Goal: Task Accomplishment & Management: Manage account settings

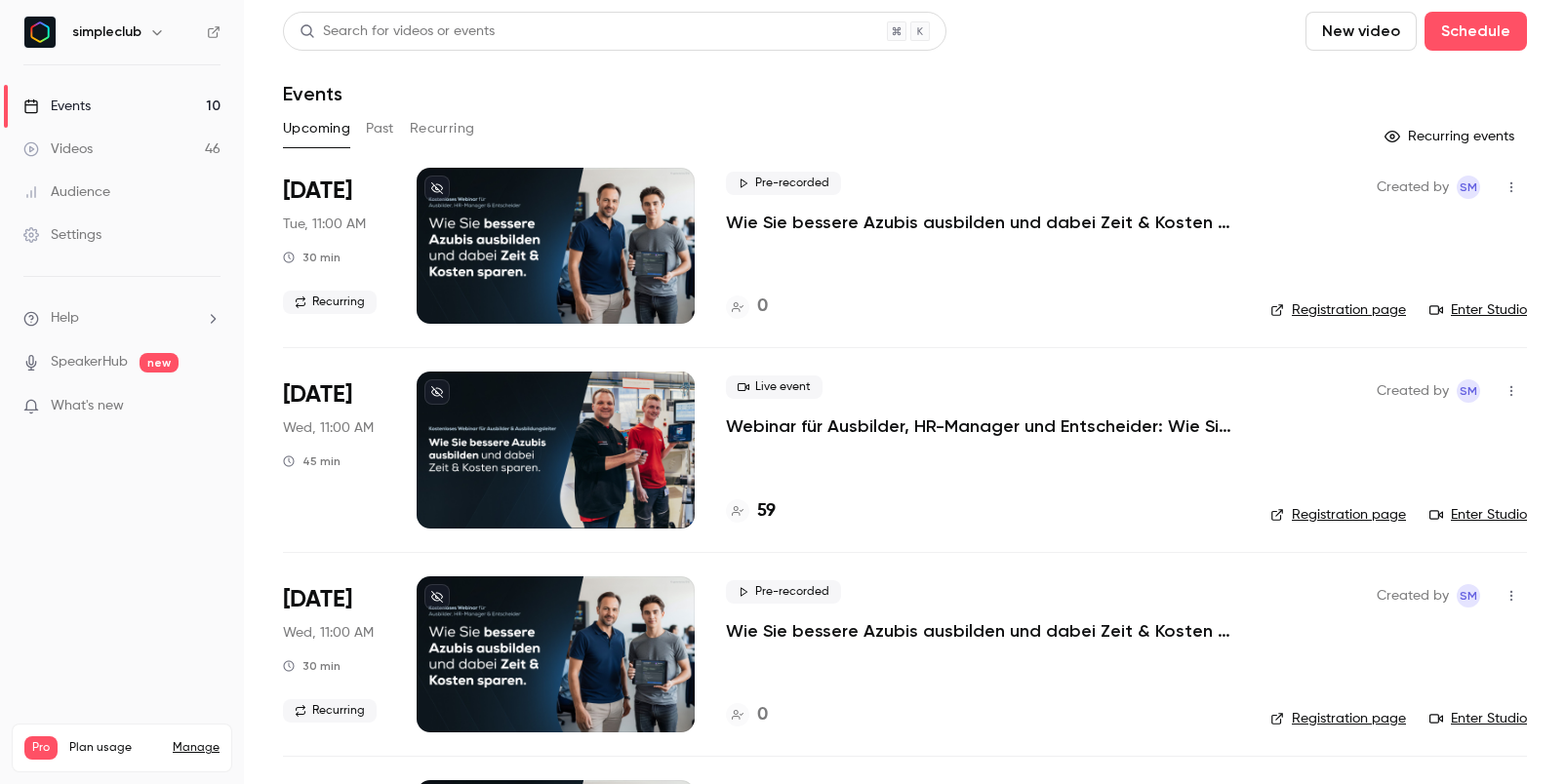
click at [585, 37] on div "Search for videos or events" at bounding box center [615, 31] width 663 height 39
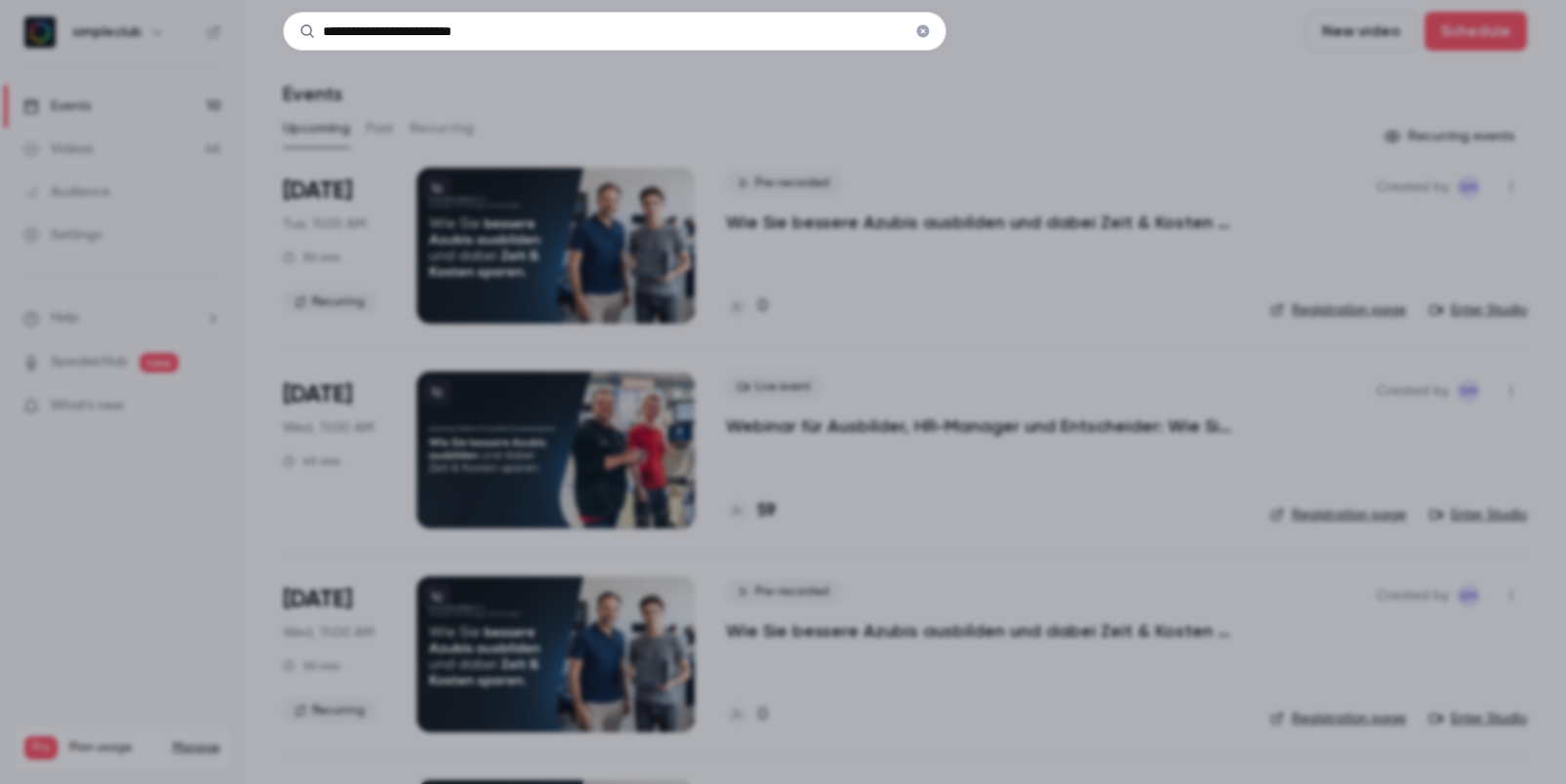
type input "**********"
click at [955, 452] on div "**********" at bounding box center [783, 392] width 1566 height 784
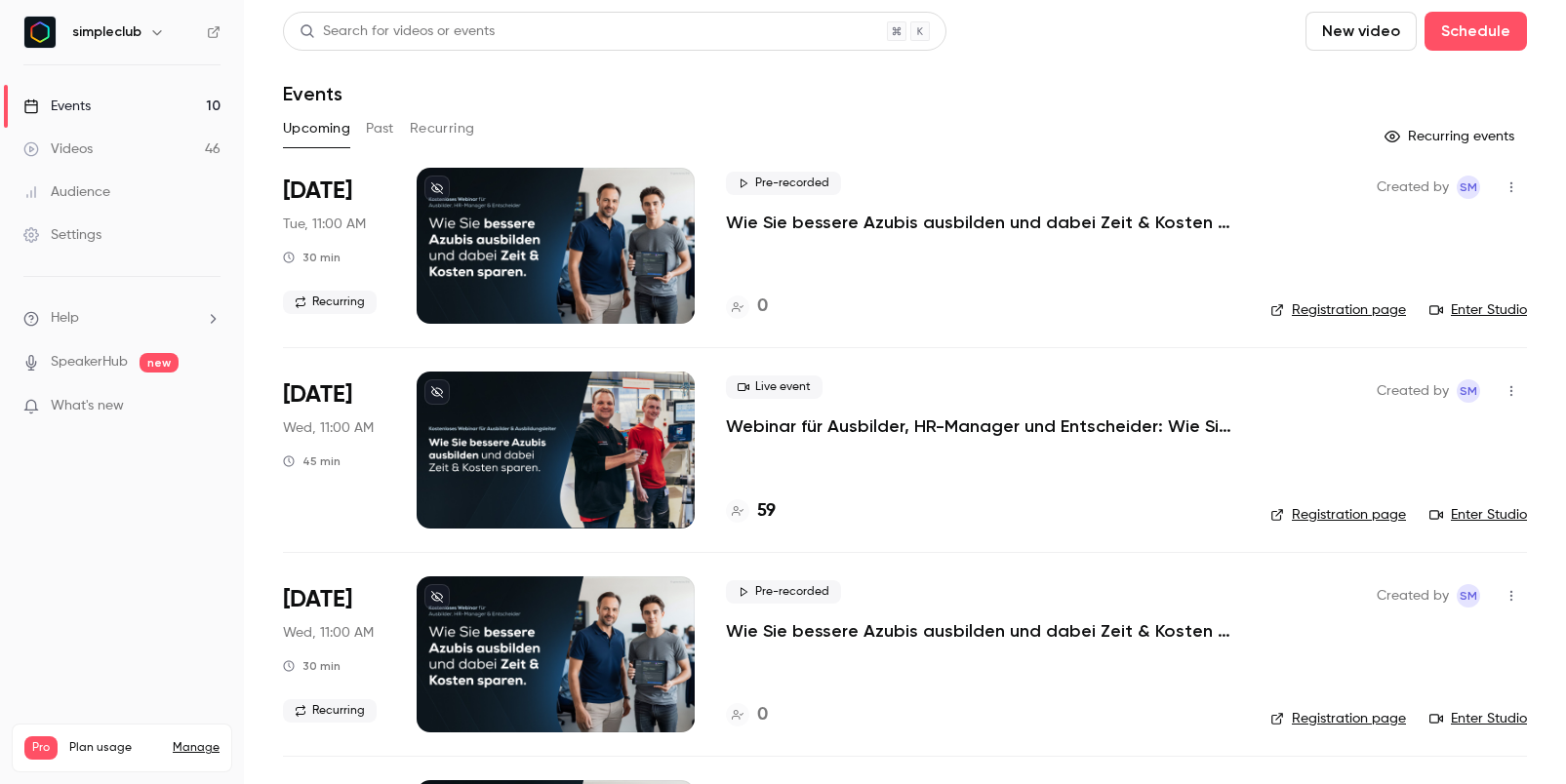
click at [1003, 439] on div "Live event Webinar für Ausbilder, HR-Manager und Entscheider: Wie Sie bessere A…" at bounding box center [983, 450] width 514 height 156
click at [1006, 428] on p "Webinar für Ausbilder, HR-Manager und Entscheider: Wie Sie bessere Azubis ausbi…" at bounding box center [983, 426] width 514 height 24
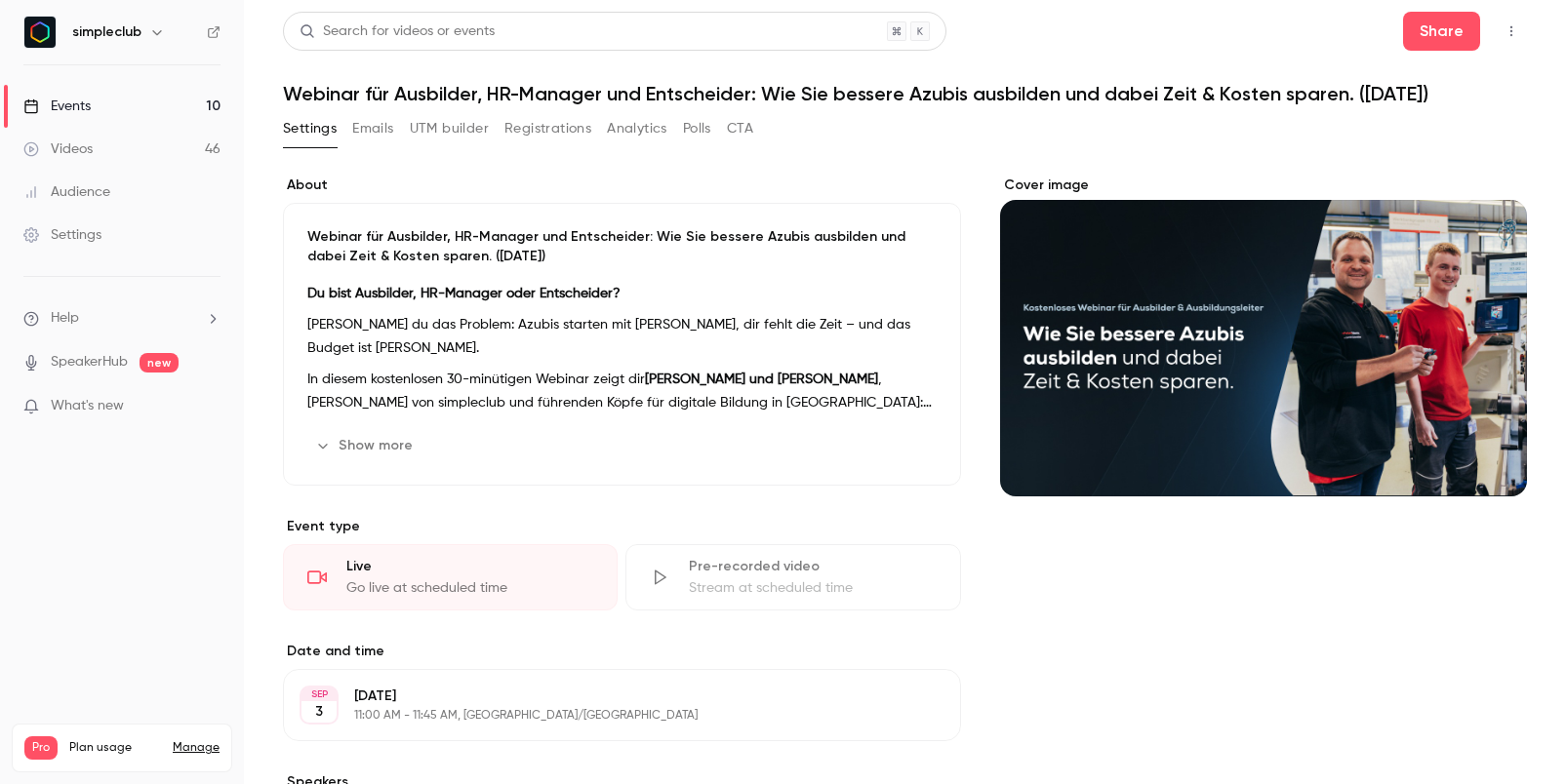
click at [536, 125] on button "Registrations" at bounding box center [548, 129] width 87 height 31
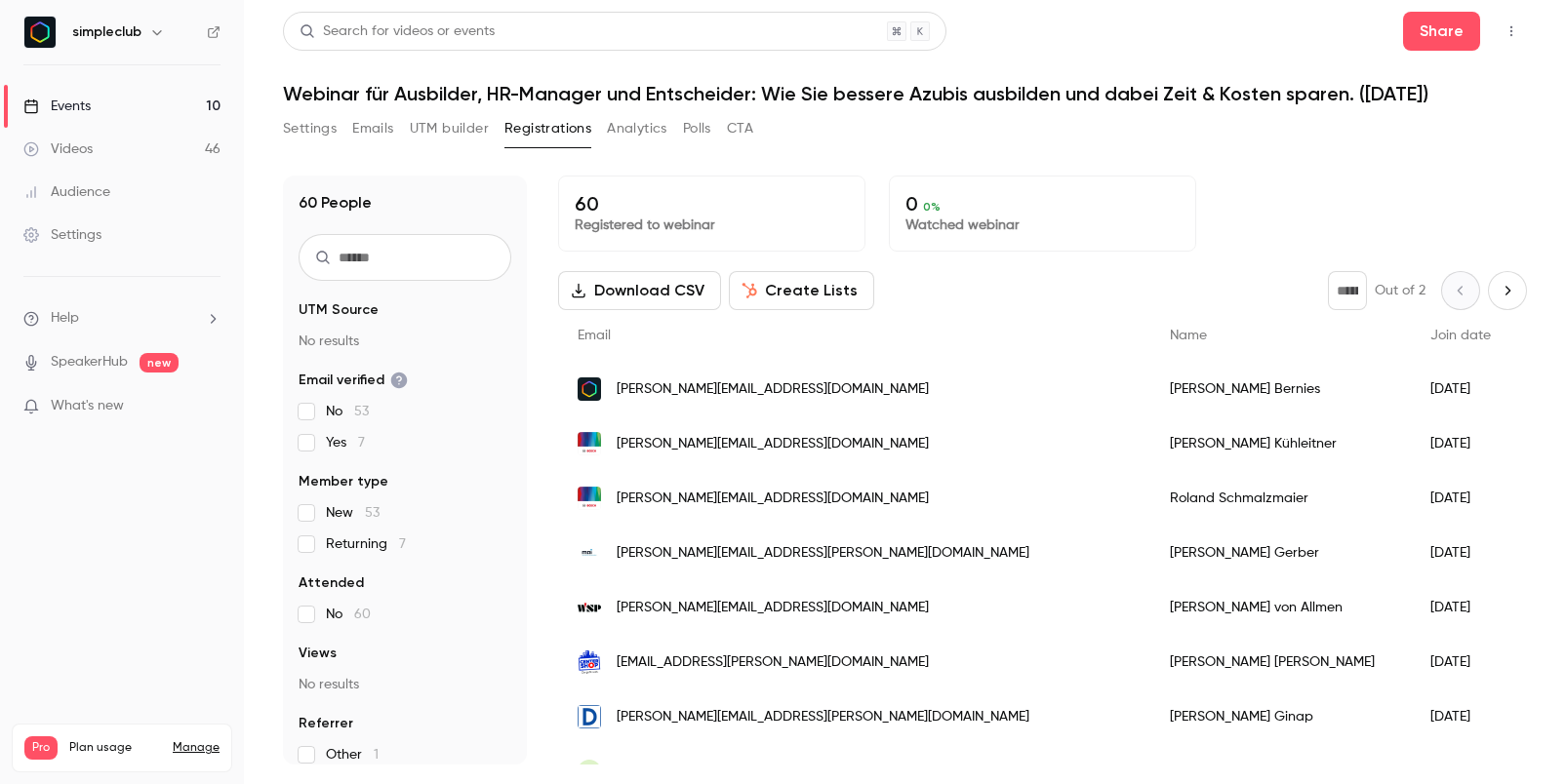
click at [443, 251] on input "text" at bounding box center [405, 258] width 213 height 47
paste input "**********"
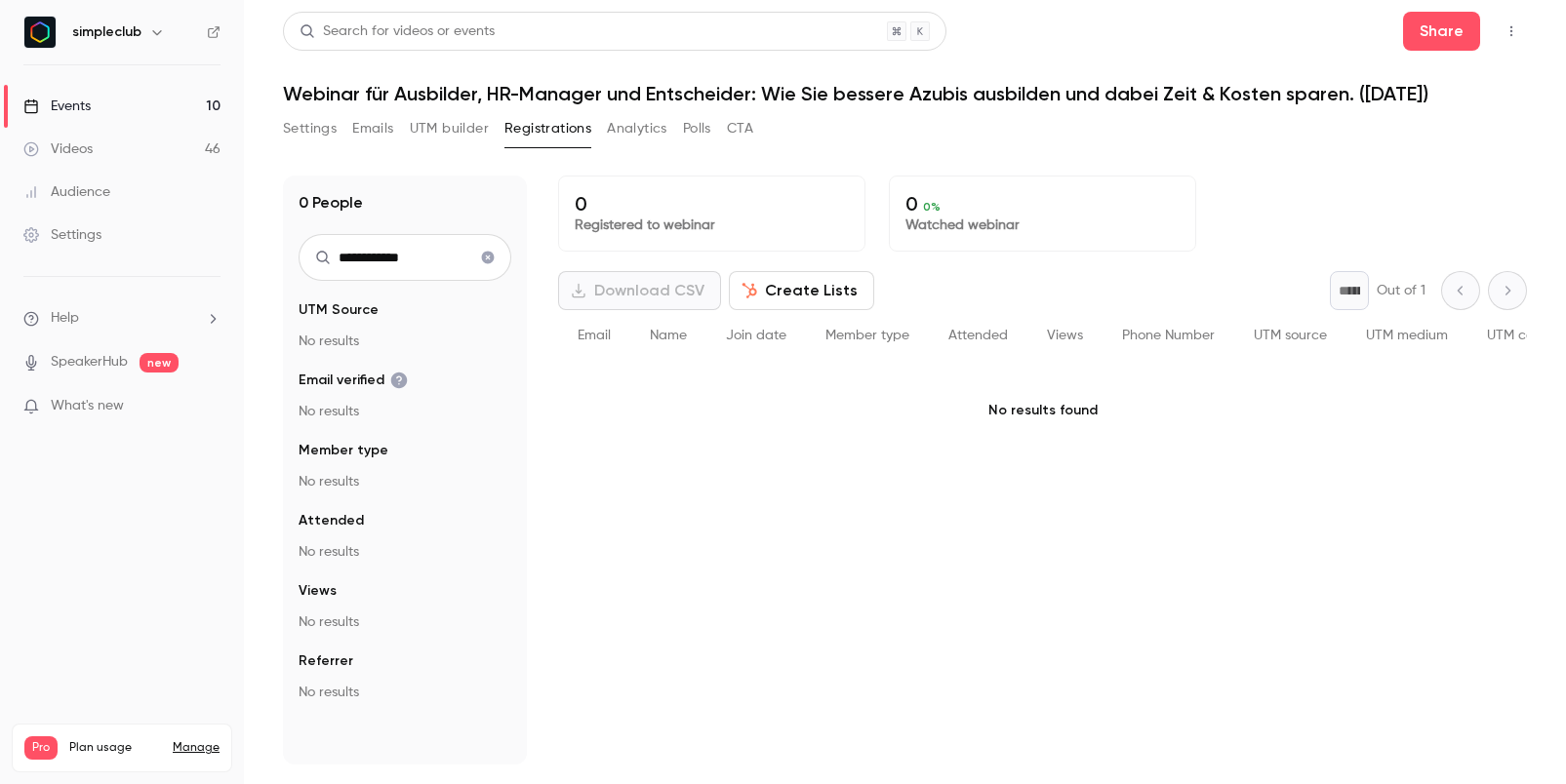
type input "**********"
click at [533, 393] on div "**********" at bounding box center [906, 469] width 1244 height 589
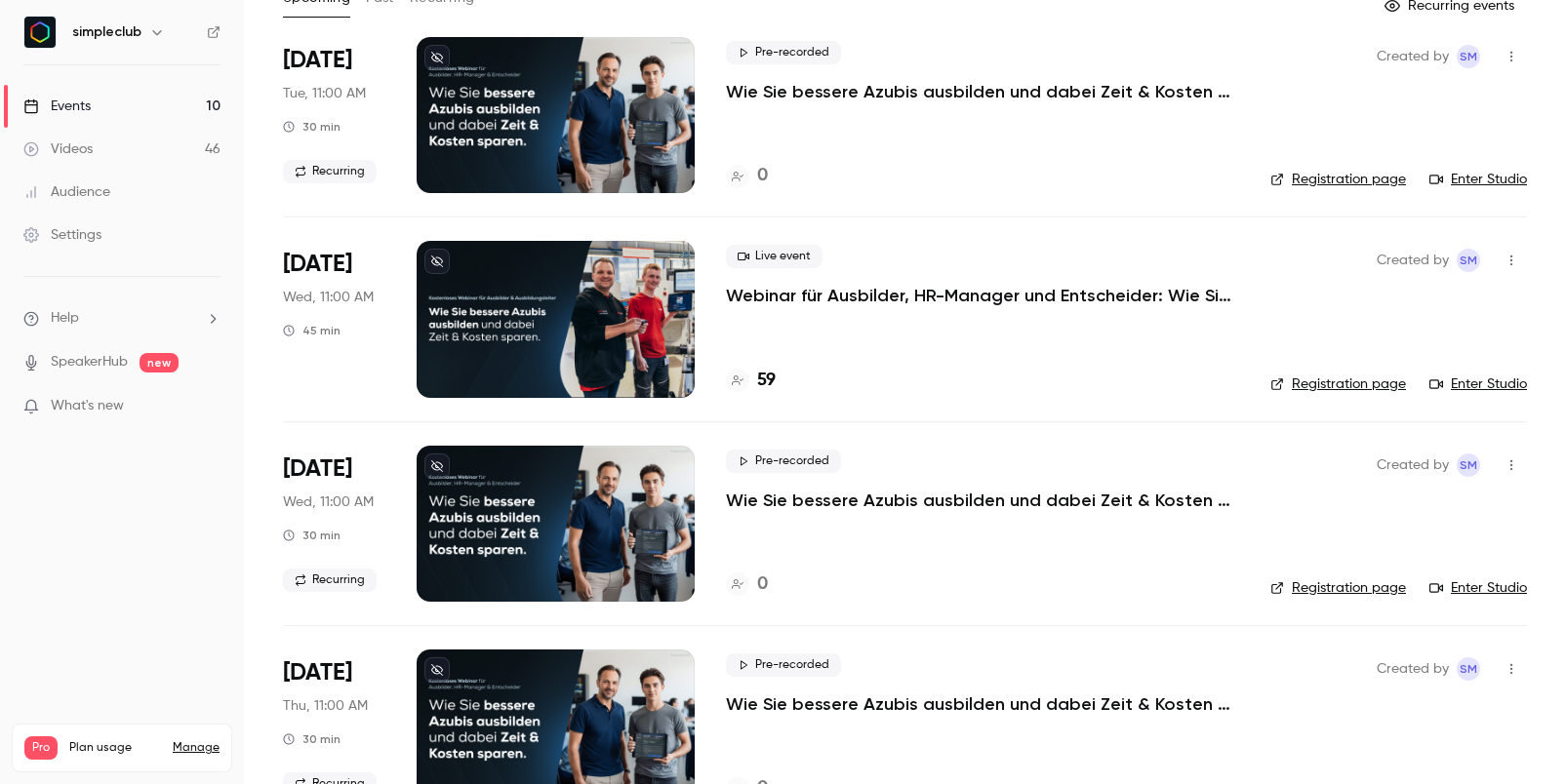
scroll to position [134, 0]
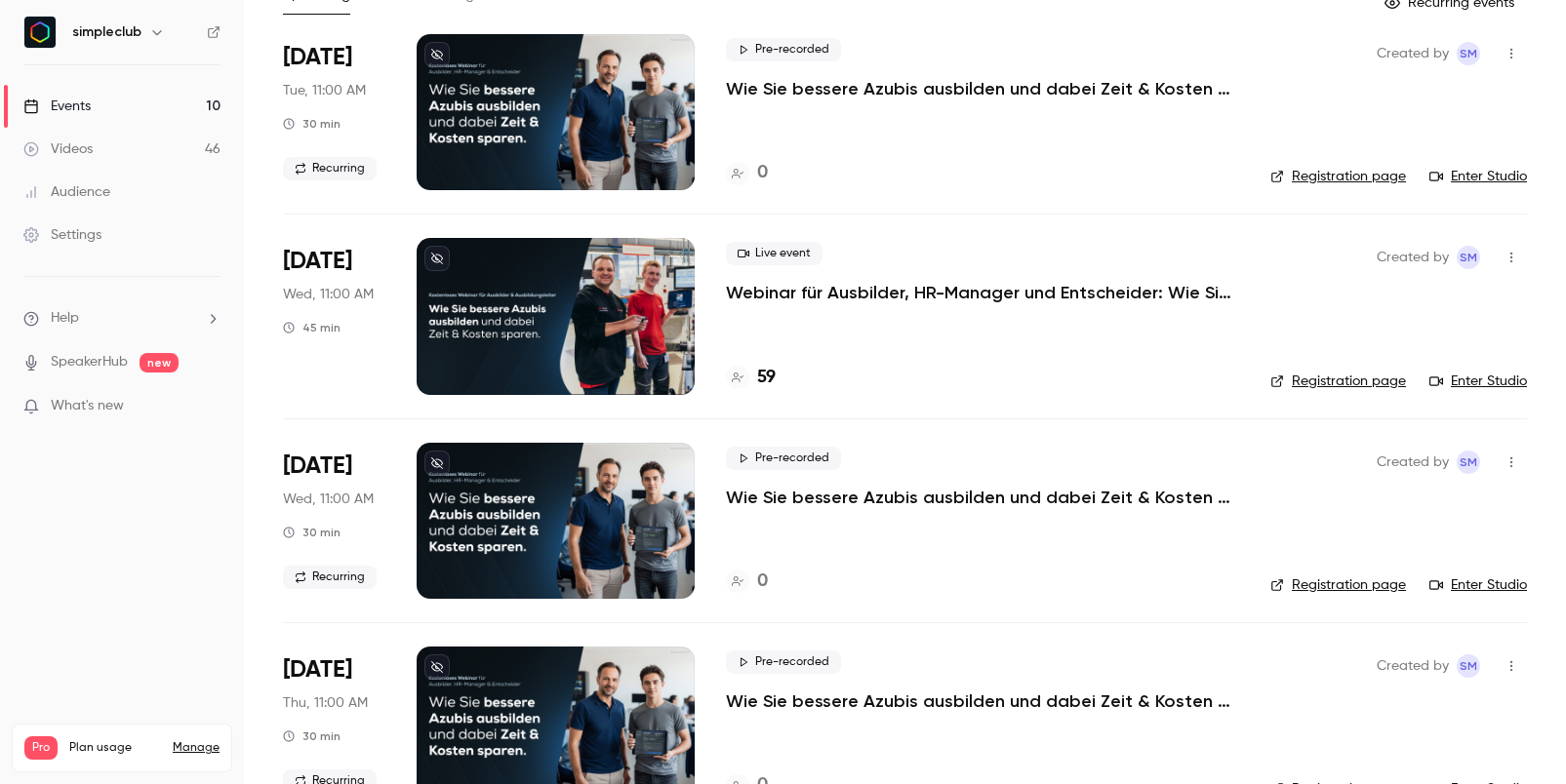
click at [850, 289] on p "Webinar für Ausbilder, HR-Manager und Entscheider: Wie Sie bessere Azubis ausbi…" at bounding box center [983, 293] width 514 height 24
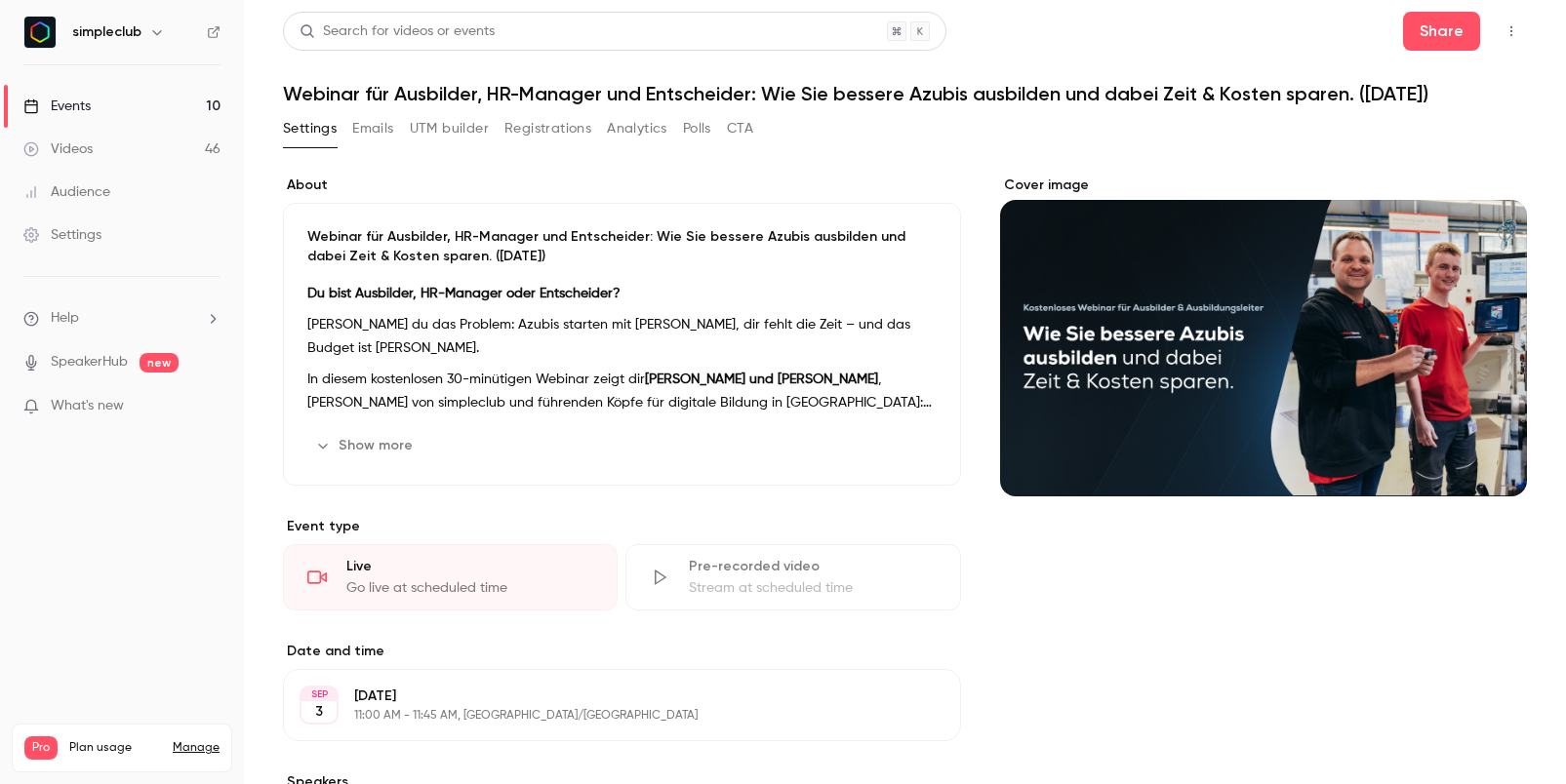
click at [528, 133] on button "Registrations" at bounding box center [548, 129] width 87 height 31
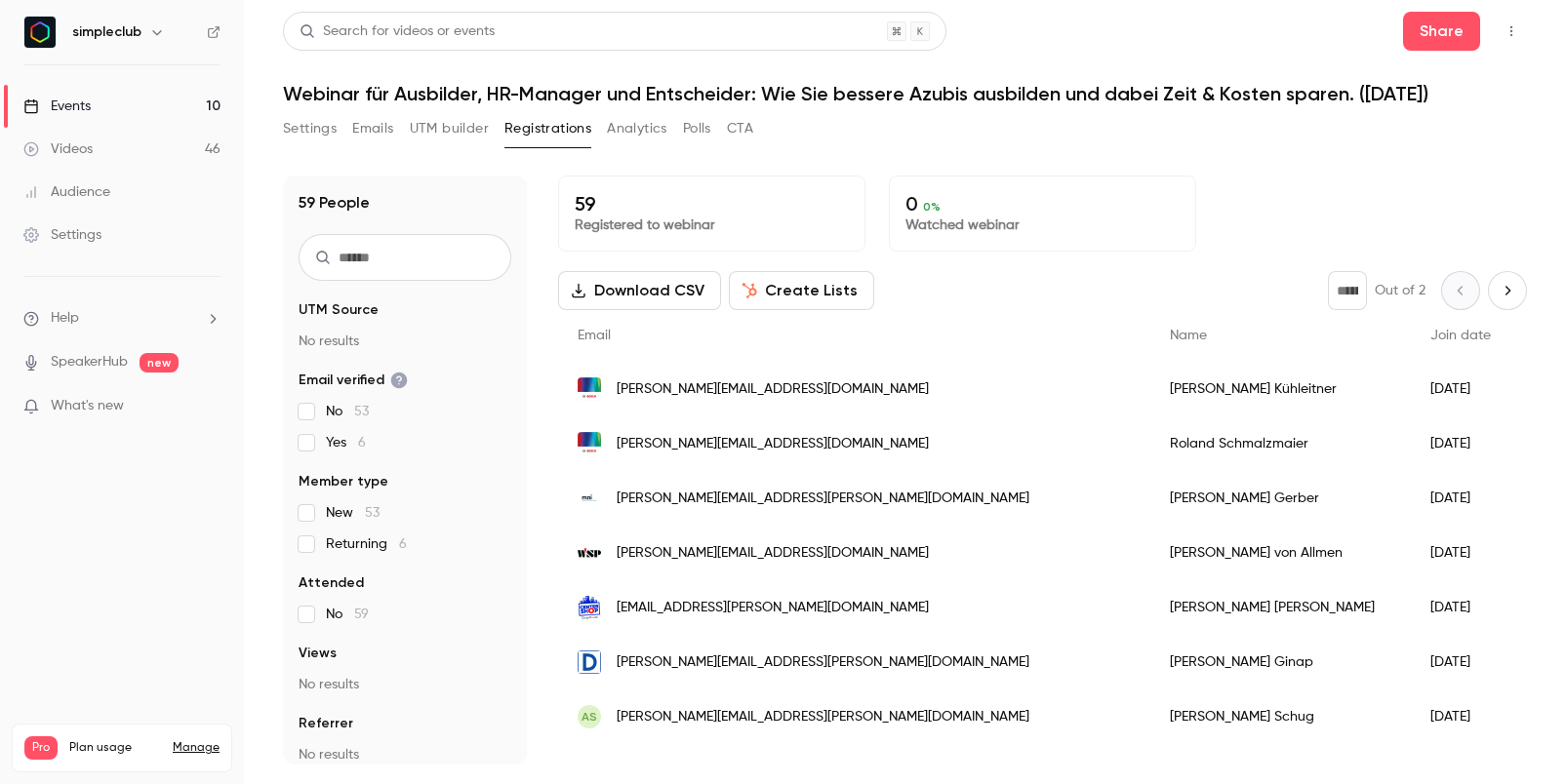
click at [342, 129] on div "Settings Emails UTM builder Registrations Analytics Polls CTA" at bounding box center [519, 129] width 470 height 31
click at [335, 129] on button "Settings" at bounding box center [310, 129] width 54 height 31
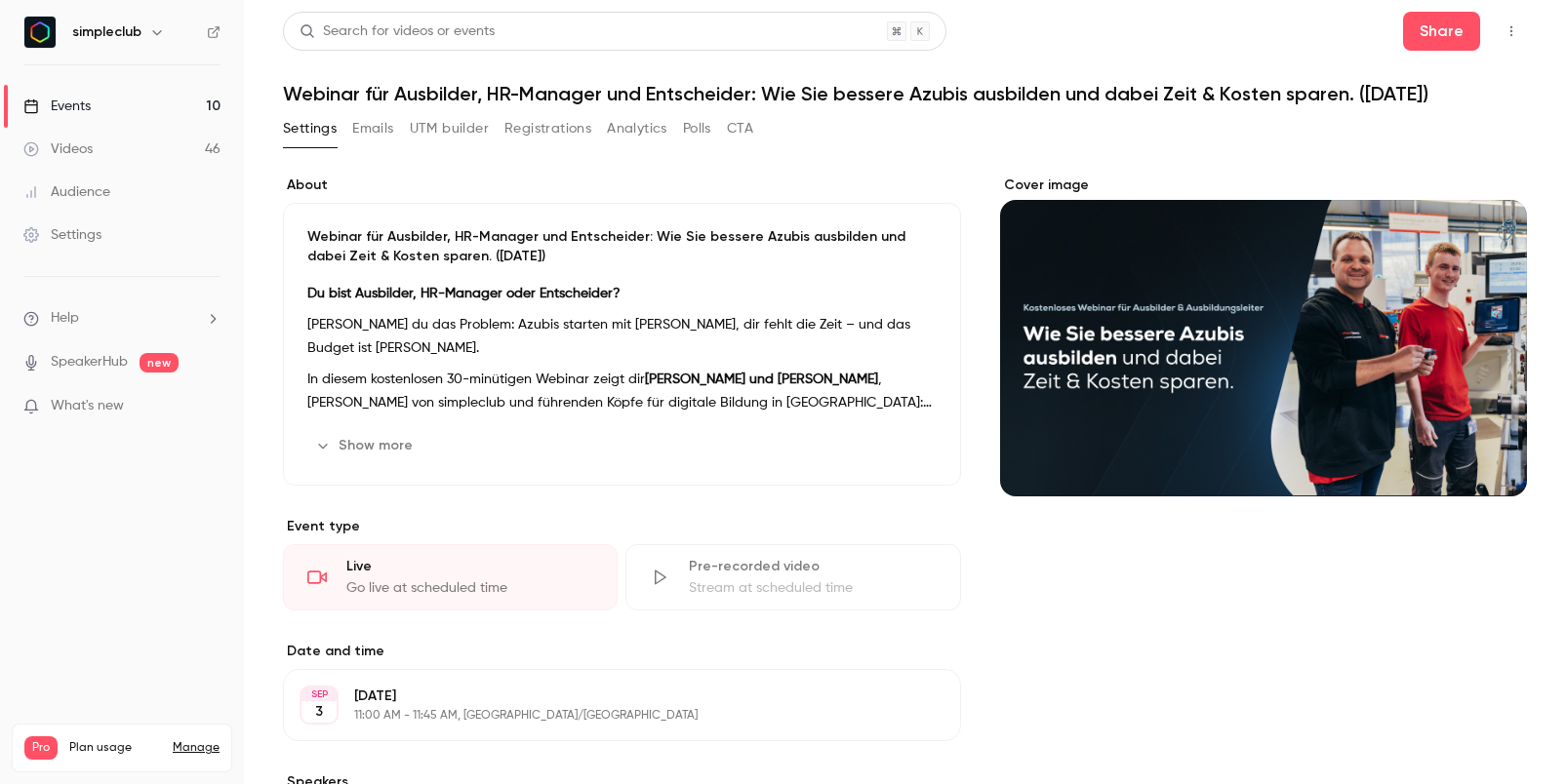
click at [1517, 29] on icon "button" at bounding box center [1512, 31] width 16 height 14
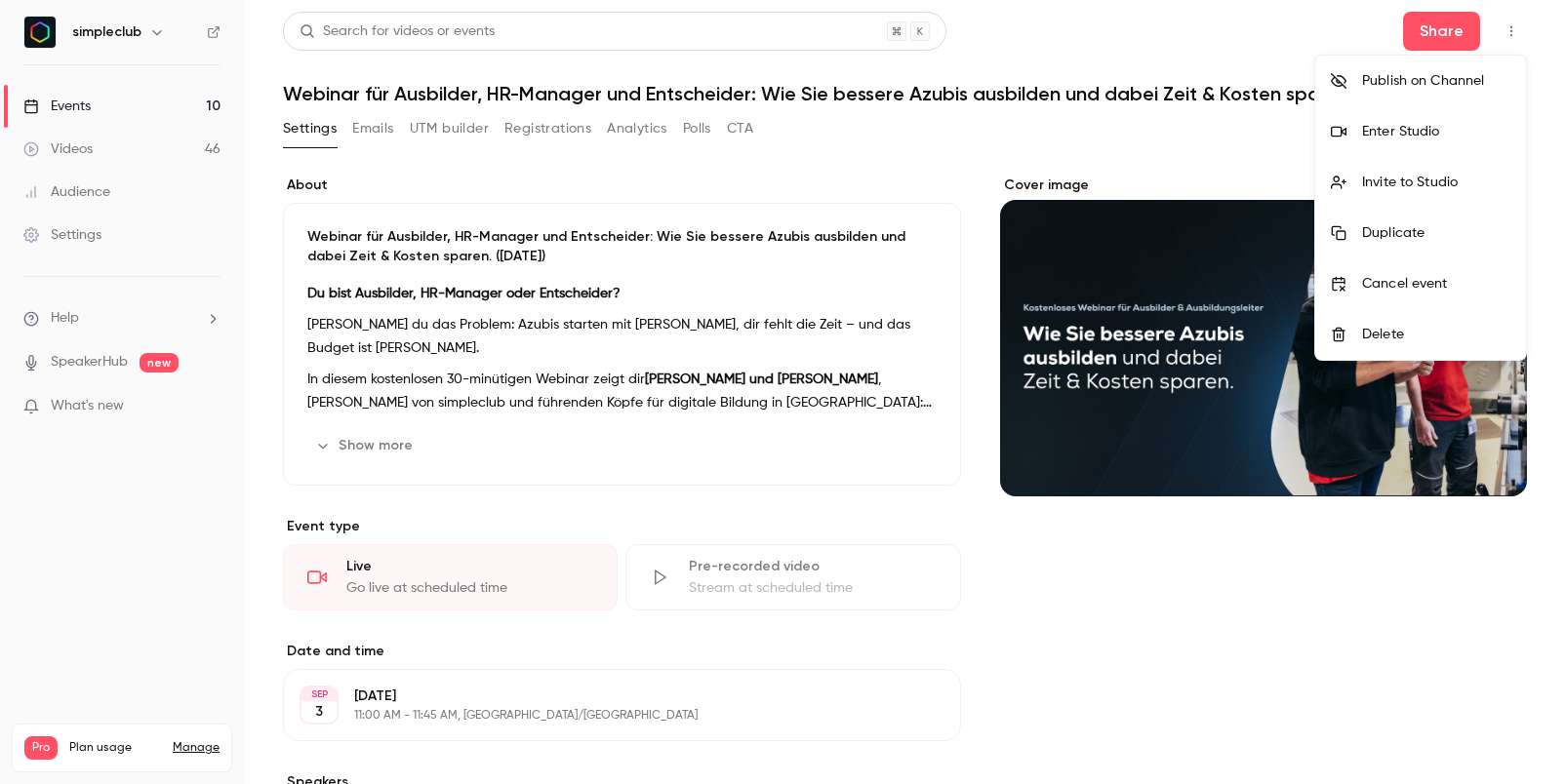
drag, startPoint x: 1517, startPoint y: 29, endPoint x: 1456, endPoint y: 181, distance: 163.8
click at [1457, 181] on div "Publish on Channel Enter Studio Invite to Studio Duplicate Cancel event Delete" at bounding box center [783, 392] width 1566 height 784
click at [1453, 182] on div "Invite to Studio" at bounding box center [1436, 183] width 149 height 20
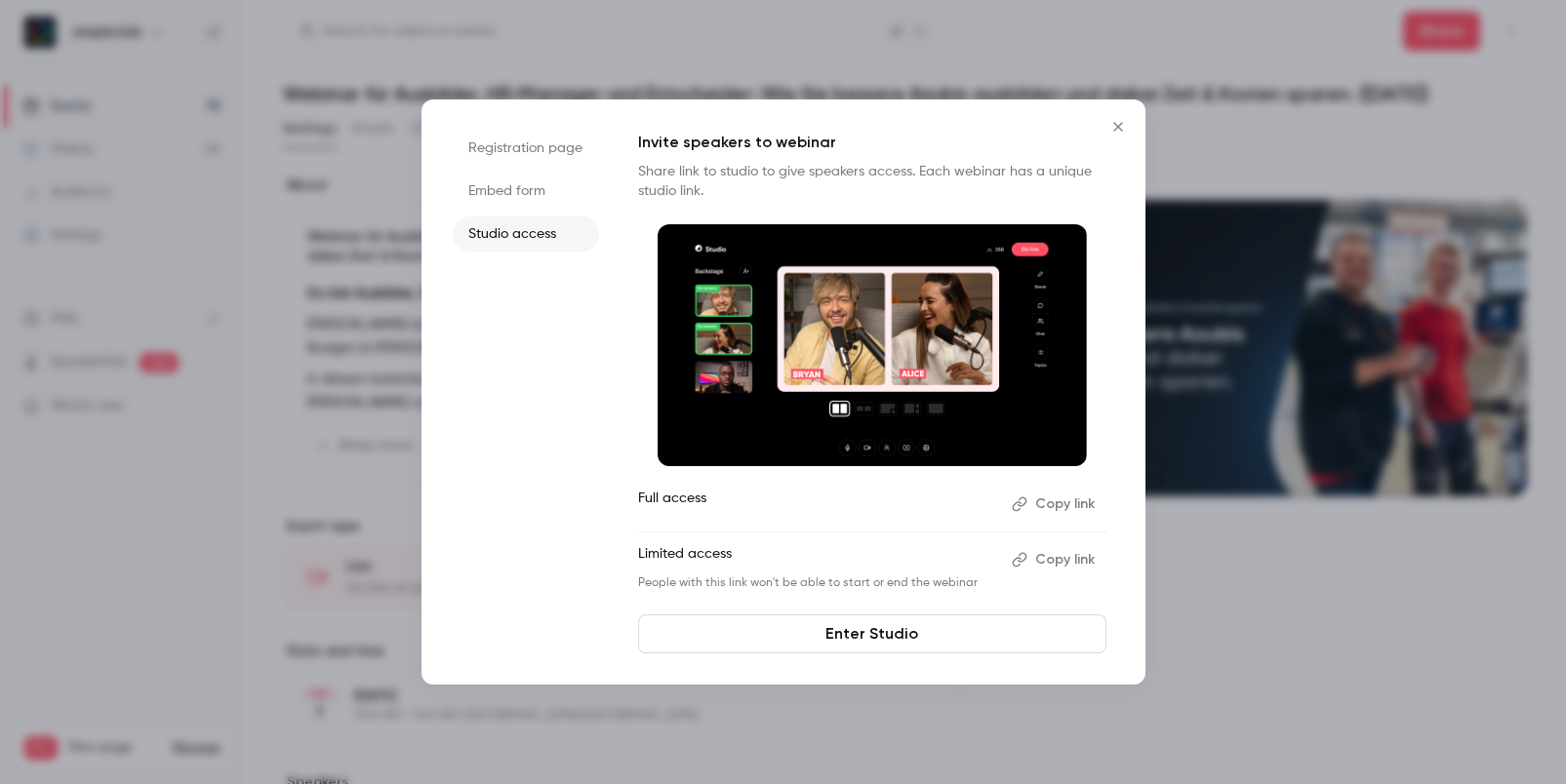
click at [585, 140] on li "Registration page" at bounding box center [526, 149] width 147 height 35
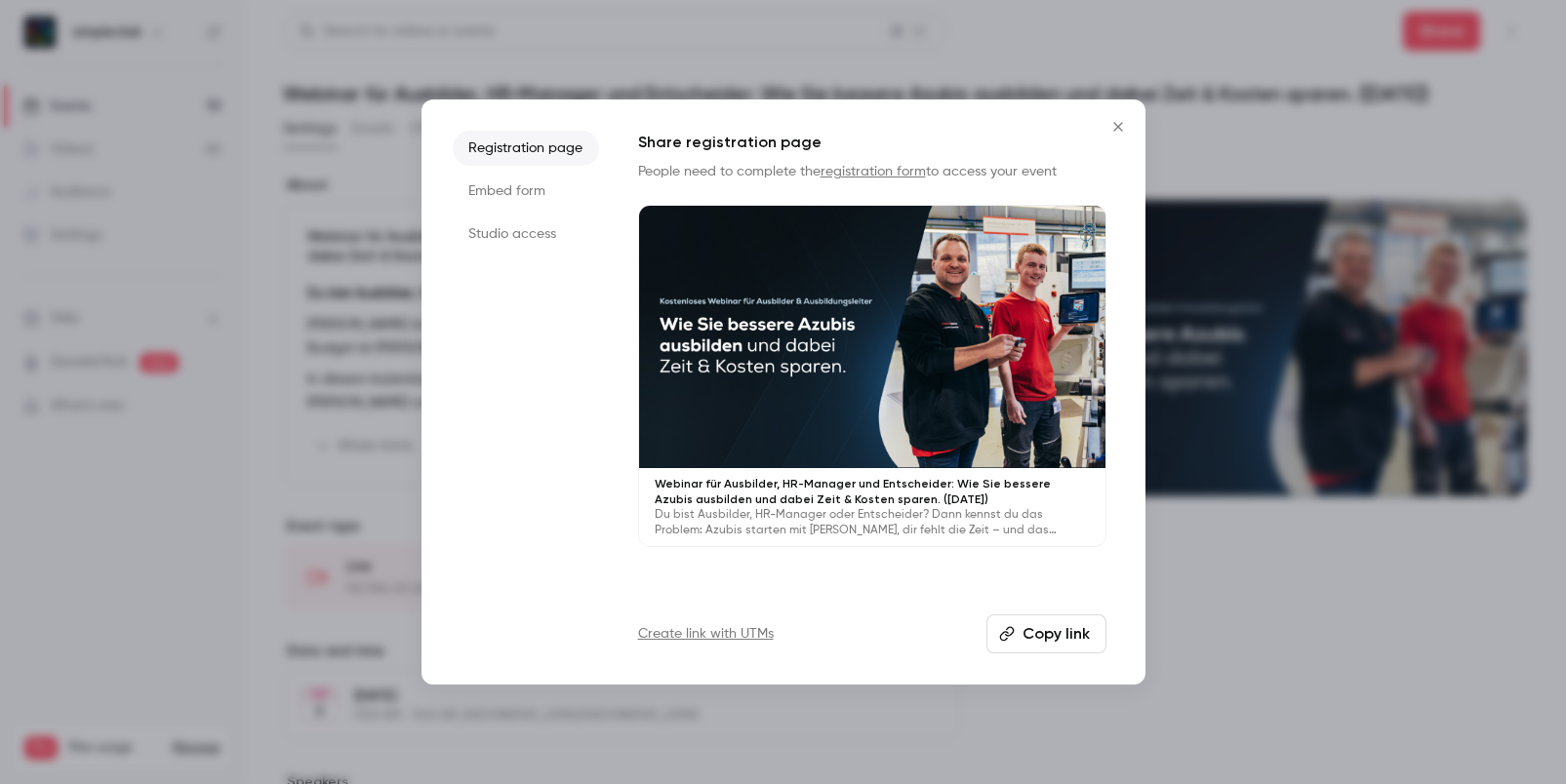
click at [1113, 135] on button "Close" at bounding box center [1119, 127] width 39 height 39
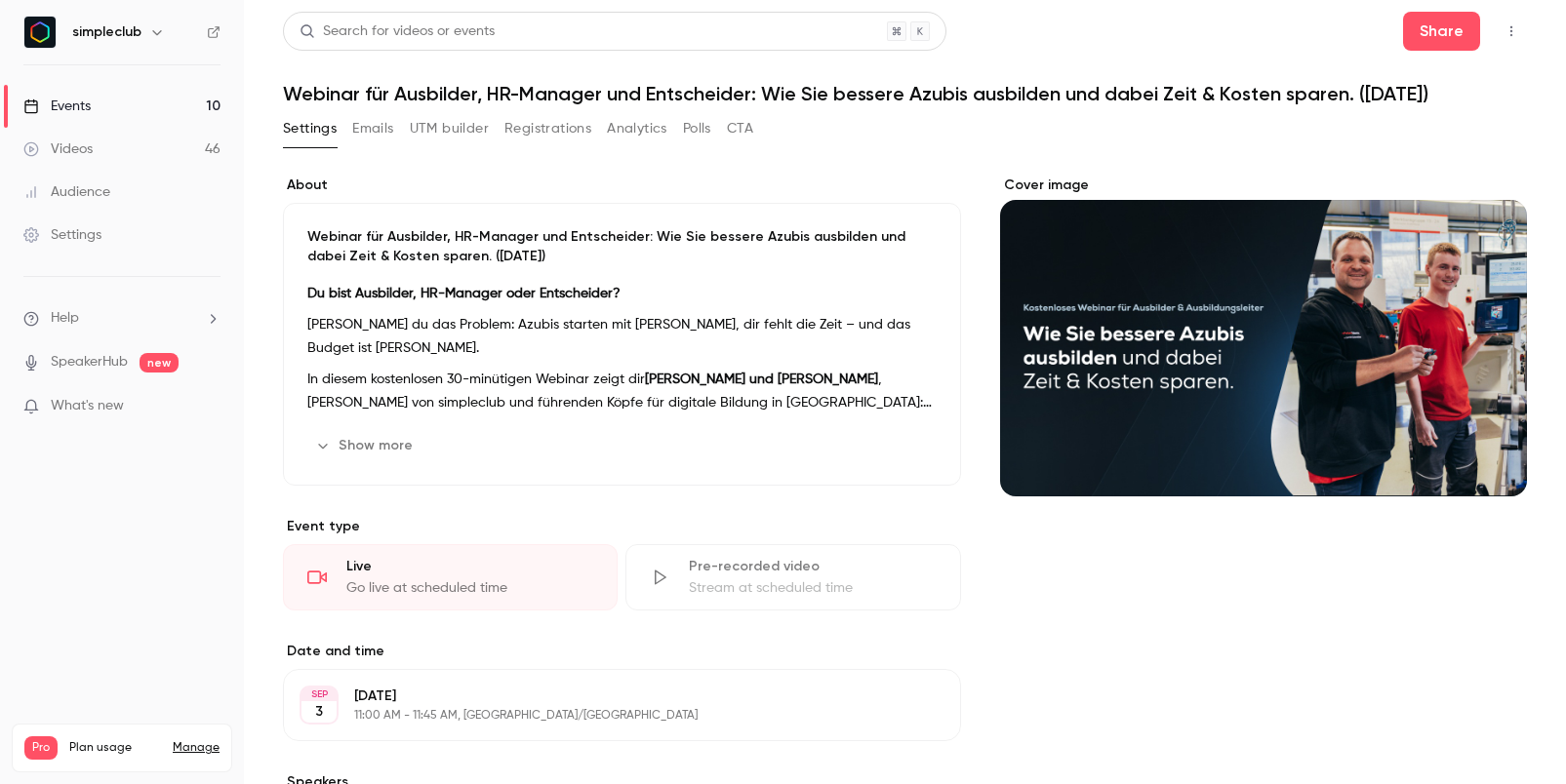
click at [529, 123] on button "Registrations" at bounding box center [548, 129] width 87 height 31
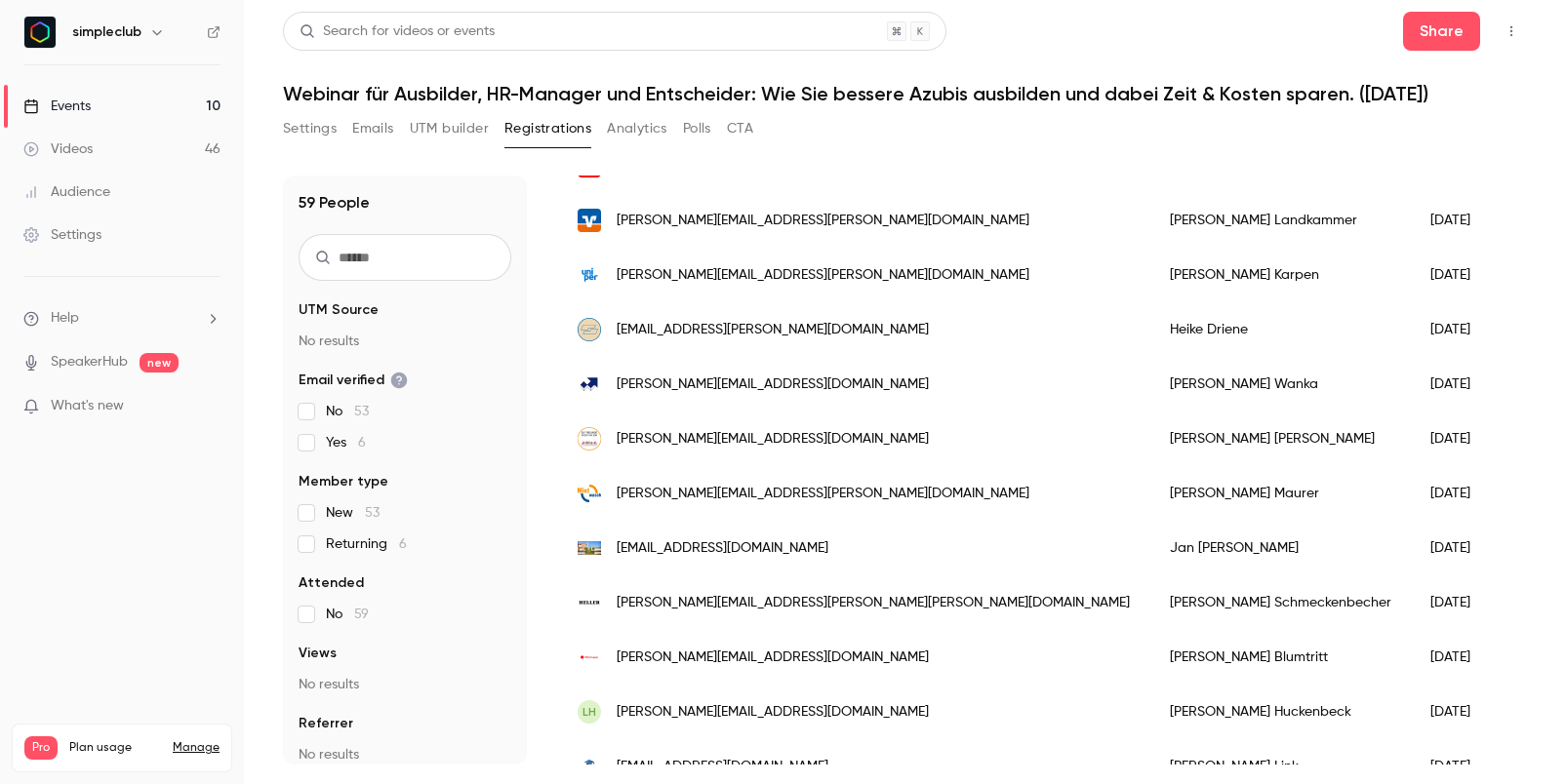
scroll to position [1240, 0]
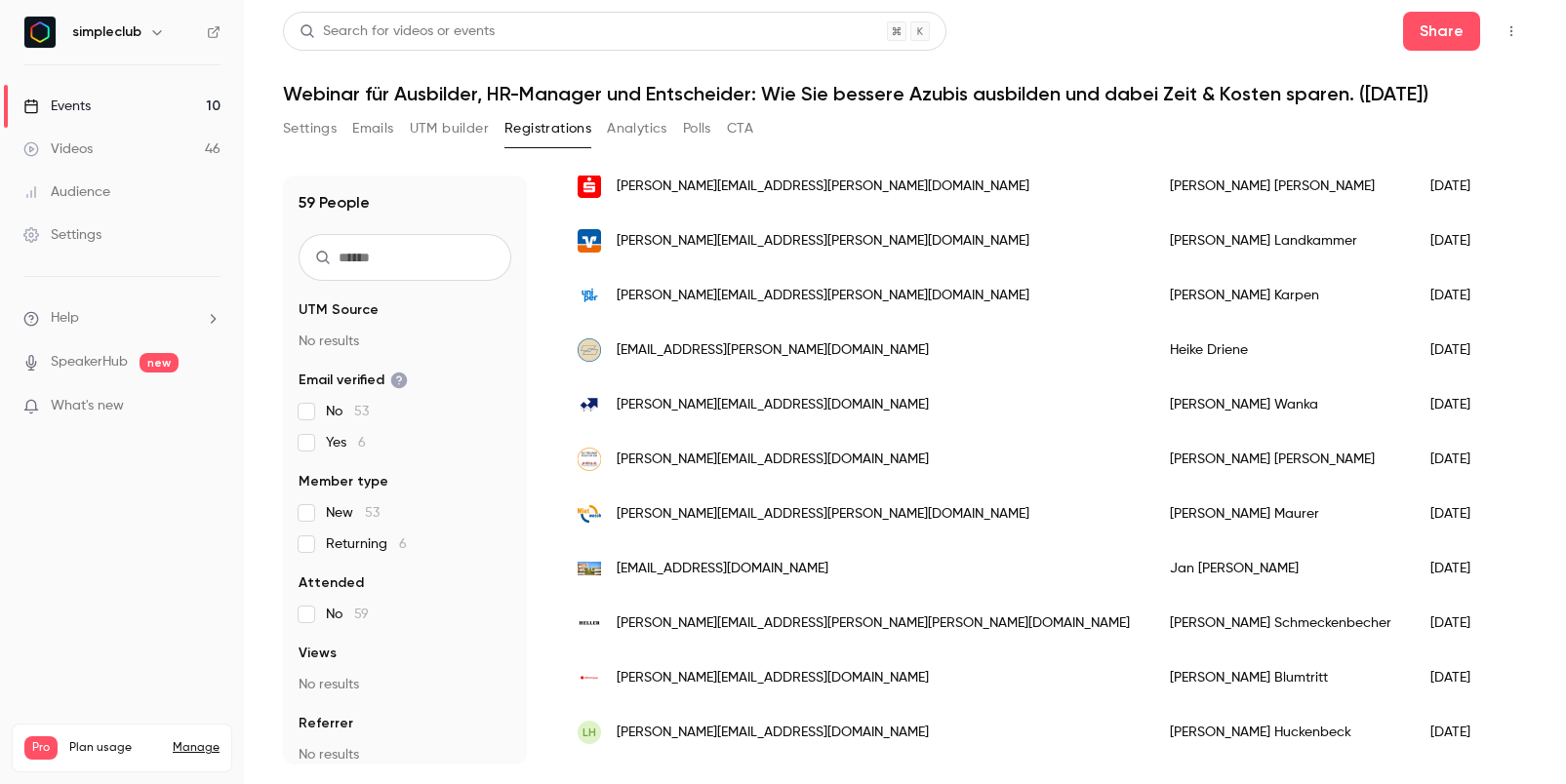
click at [397, 286] on div "59 People UTM Source No results Email verified No 53 Yes 6 Member type New 53 R…" at bounding box center [406, 469] width 244 height 589
click at [401, 270] on input "text" at bounding box center [405, 258] width 213 height 47
paste input "**********"
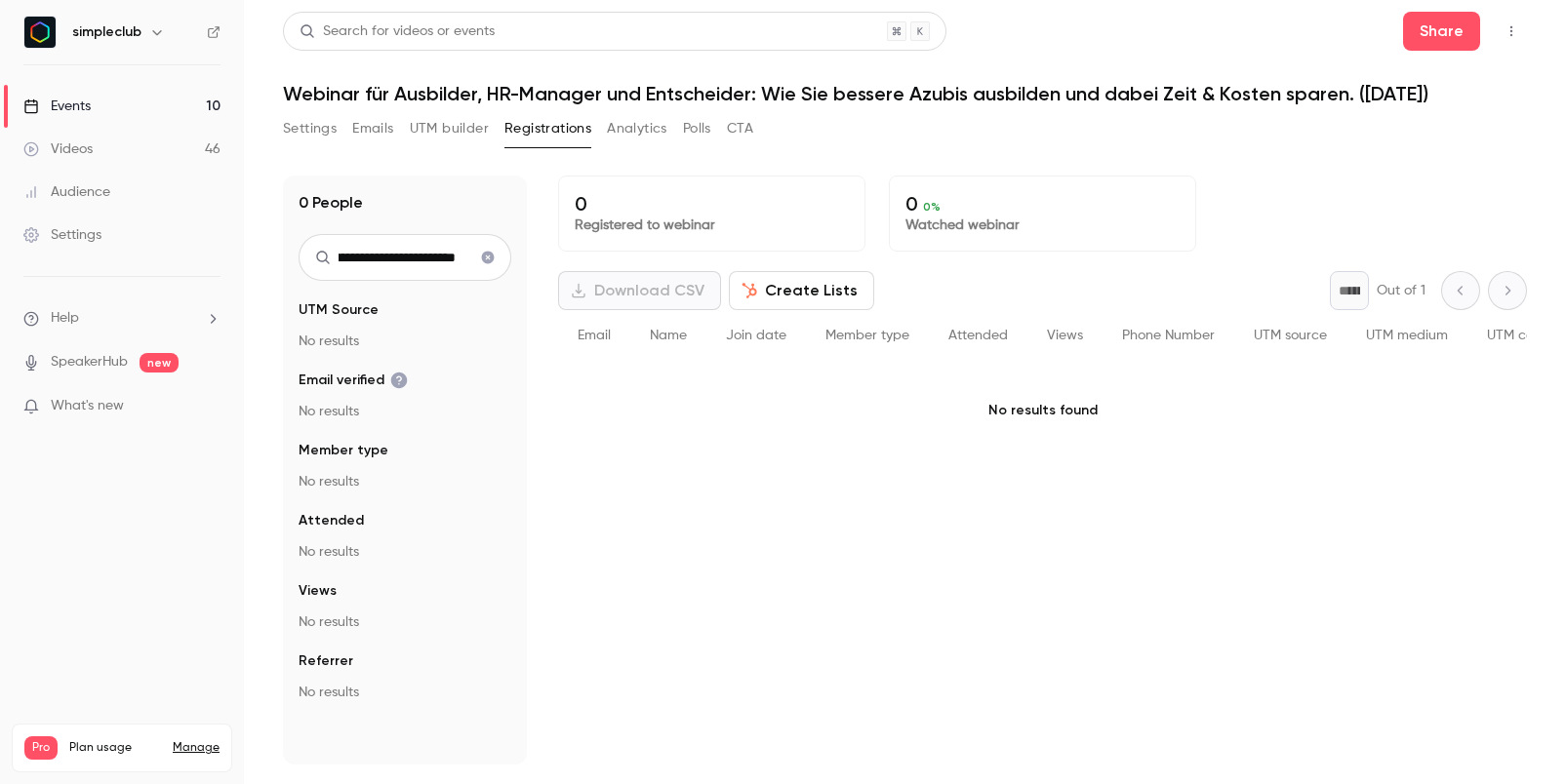
scroll to position [0, 0]
type input "**********"
click at [115, 120] on link "Events 10" at bounding box center [122, 106] width 244 height 43
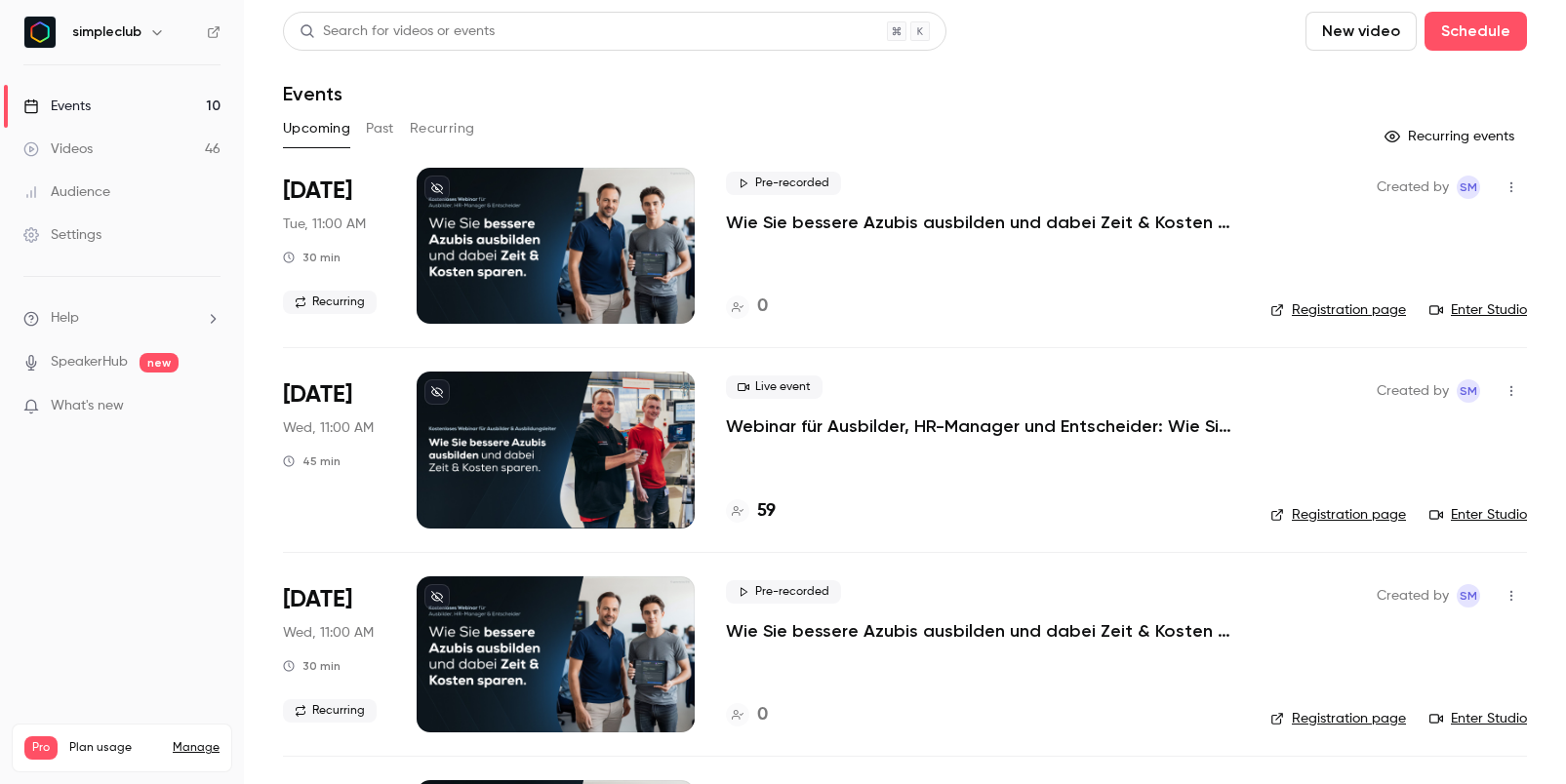
click at [142, 105] on link "Events 10" at bounding box center [122, 106] width 244 height 43
click at [1329, 516] on link "Registration page" at bounding box center [1339, 515] width 136 height 20
click at [1509, 392] on icon "button" at bounding box center [1512, 392] width 16 height 14
click at [1442, 483] on div "Invite to Studio" at bounding box center [1436, 492] width 149 height 20
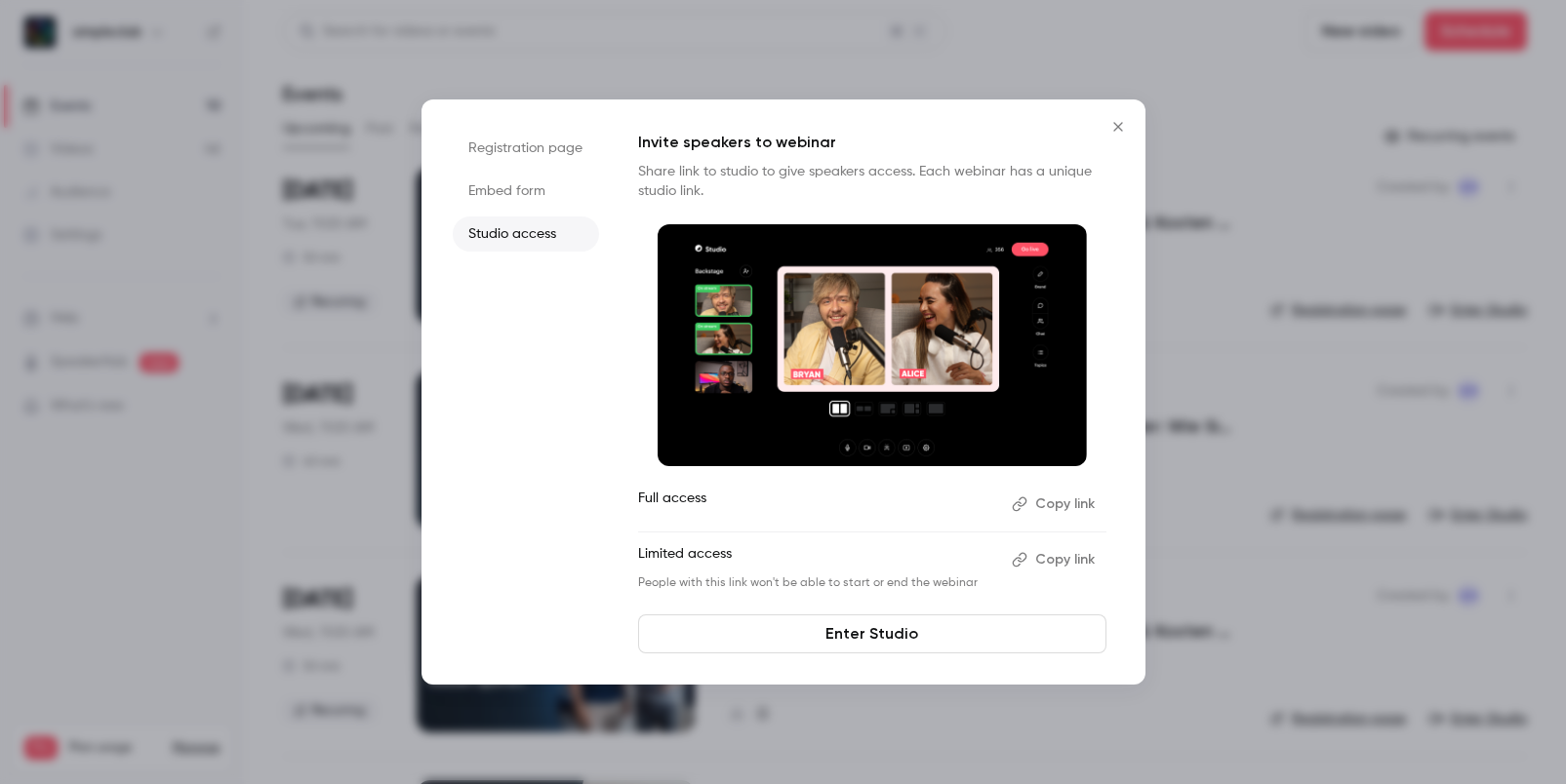
click at [530, 193] on li "Embed form" at bounding box center [526, 191] width 147 height 35
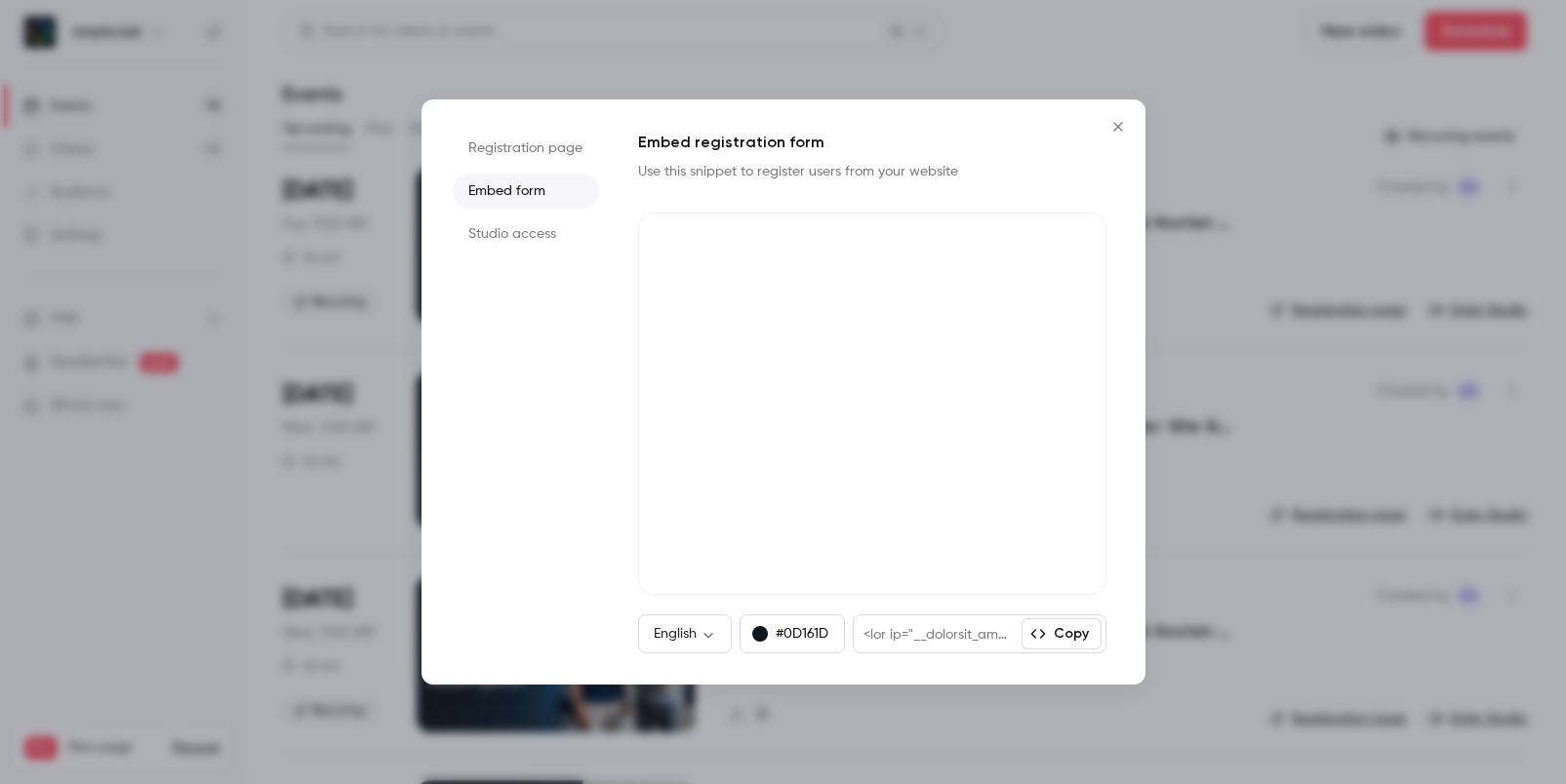
click at [537, 140] on li "Registration page" at bounding box center [526, 149] width 147 height 35
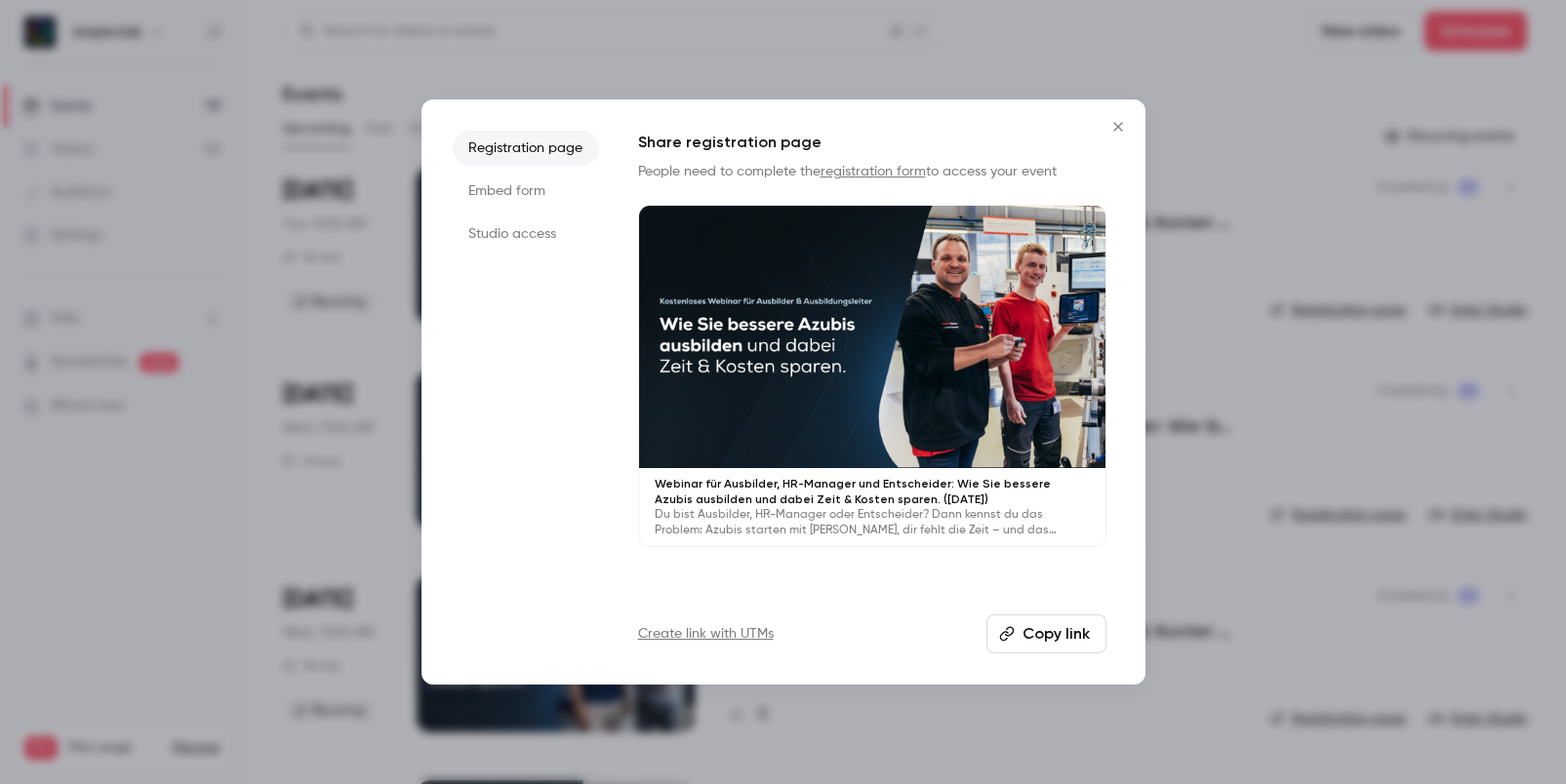
click at [895, 171] on link "registration form" at bounding box center [873, 172] width 105 height 14
click at [1121, 129] on icon "Close" at bounding box center [1118, 127] width 24 height 16
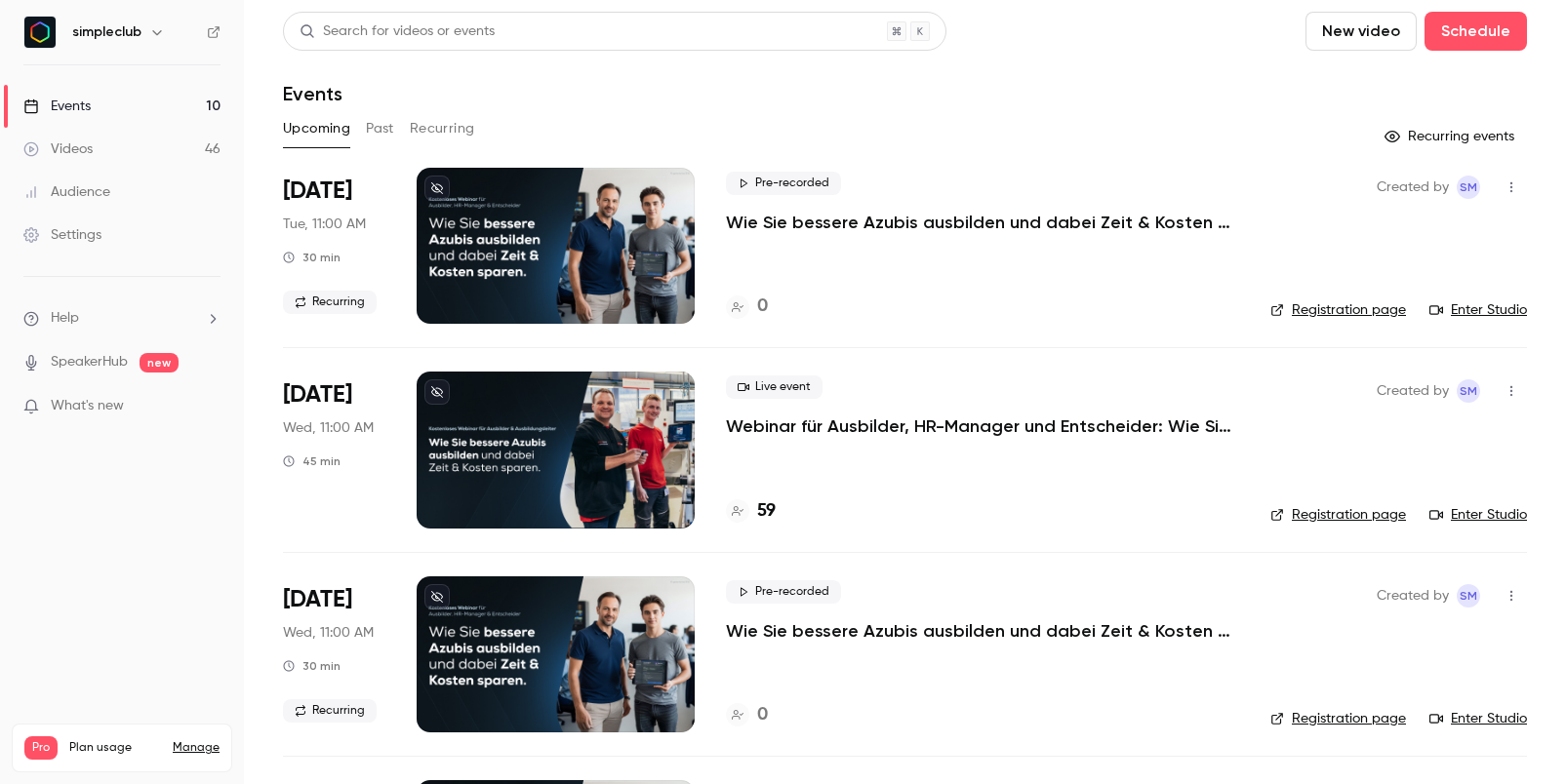
click at [799, 417] on p "Webinar für Ausbilder, HR-Manager und Entscheider: Wie Sie bessere Azubis ausbi…" at bounding box center [983, 426] width 514 height 24
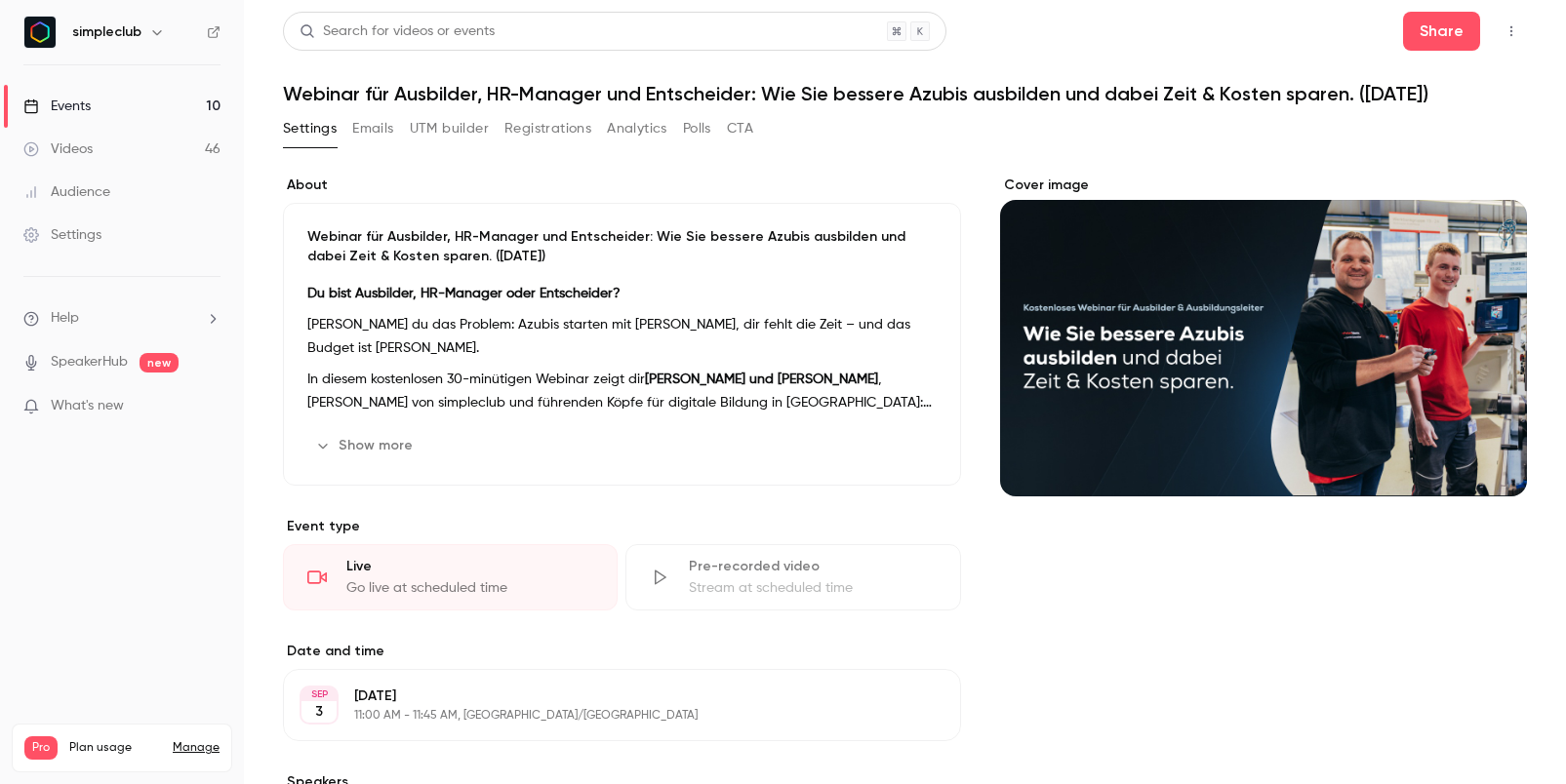
click at [537, 111] on div "Search for videos or events Share Webinar für Ausbilder, HR-Manager und Entsche…" at bounding box center [906, 590] width 1244 height 1157
click at [537, 119] on button "Registrations" at bounding box center [548, 129] width 87 height 31
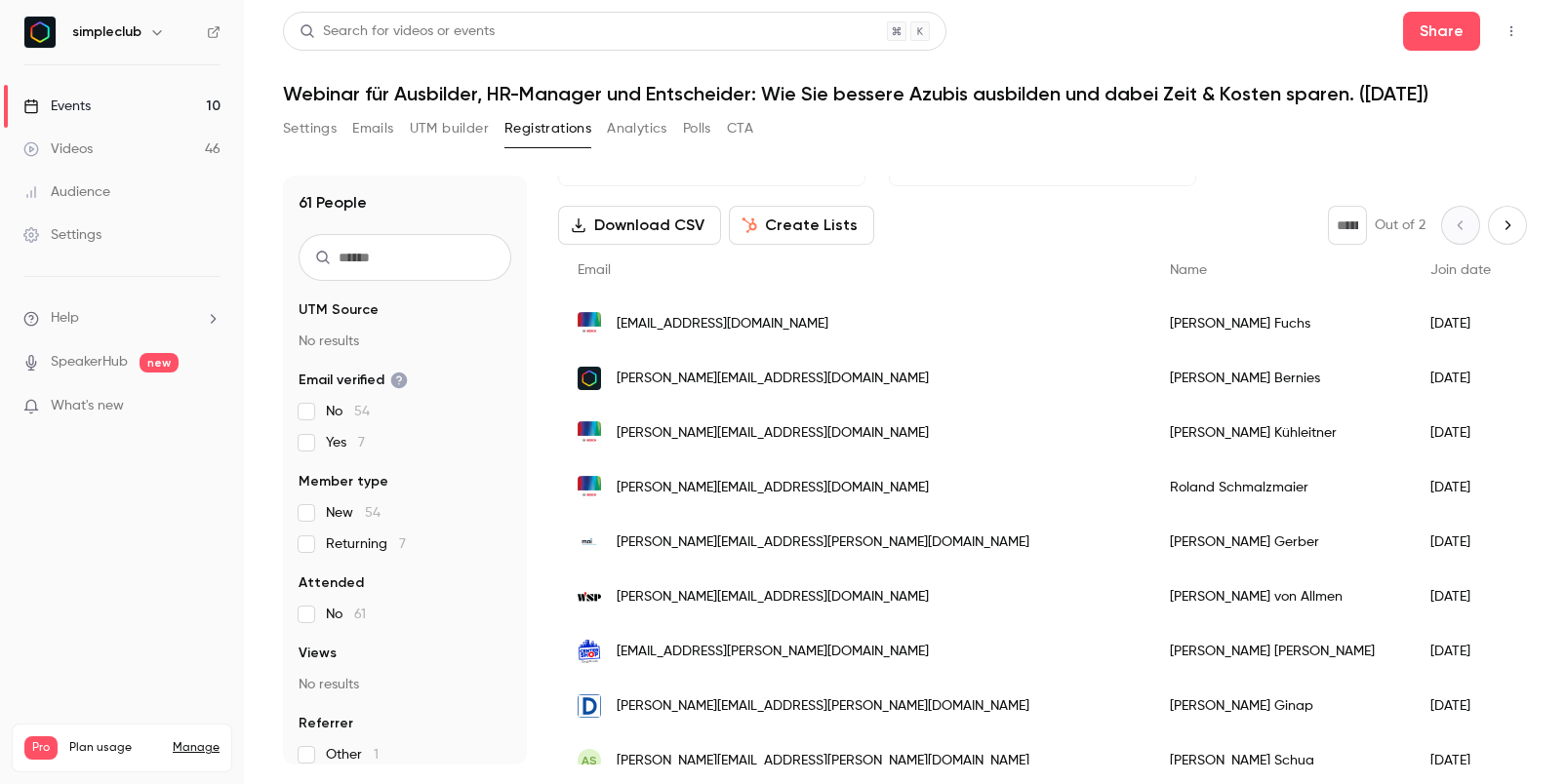
click at [806, 372] on div "[PERSON_NAME][EMAIL_ADDRESS][DOMAIN_NAME]" at bounding box center [854, 379] width 593 height 55
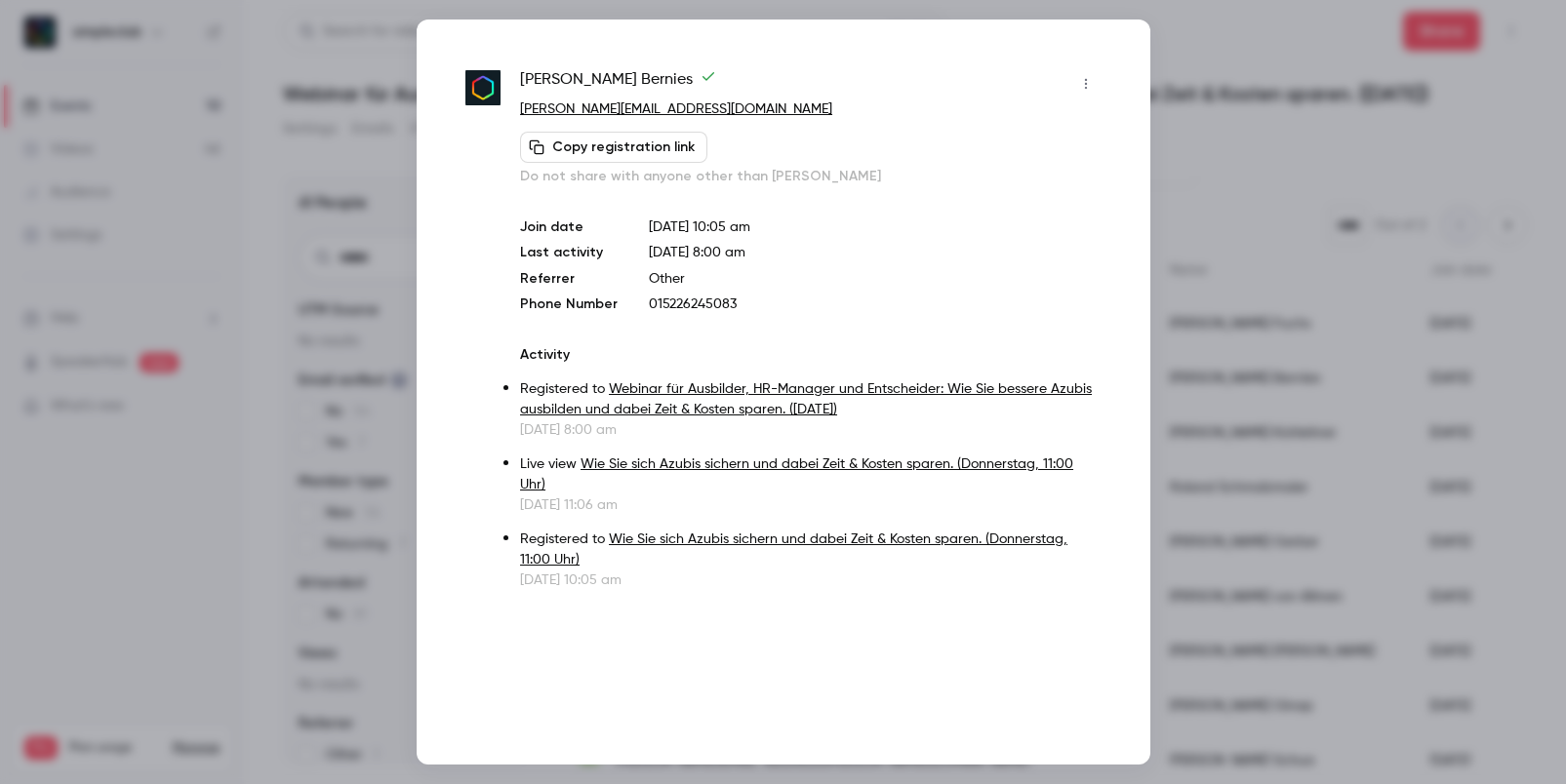
click at [1087, 77] on icon "button" at bounding box center [1087, 84] width 16 height 14
click at [980, 186] on div "Remove registration" at bounding box center [1011, 184] width 149 height 20
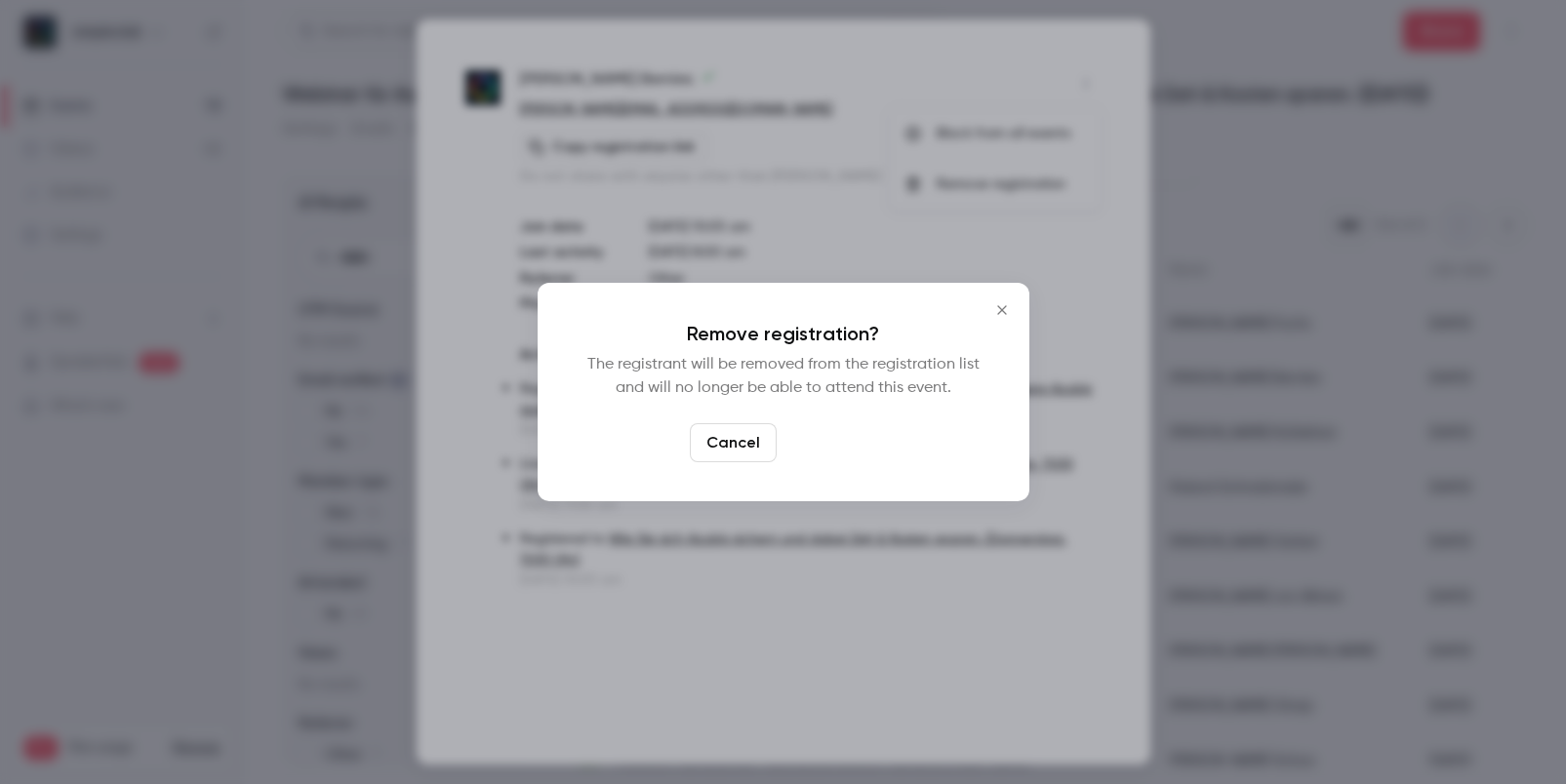
click at [819, 438] on button "Confirm" at bounding box center [830, 443] width 92 height 39
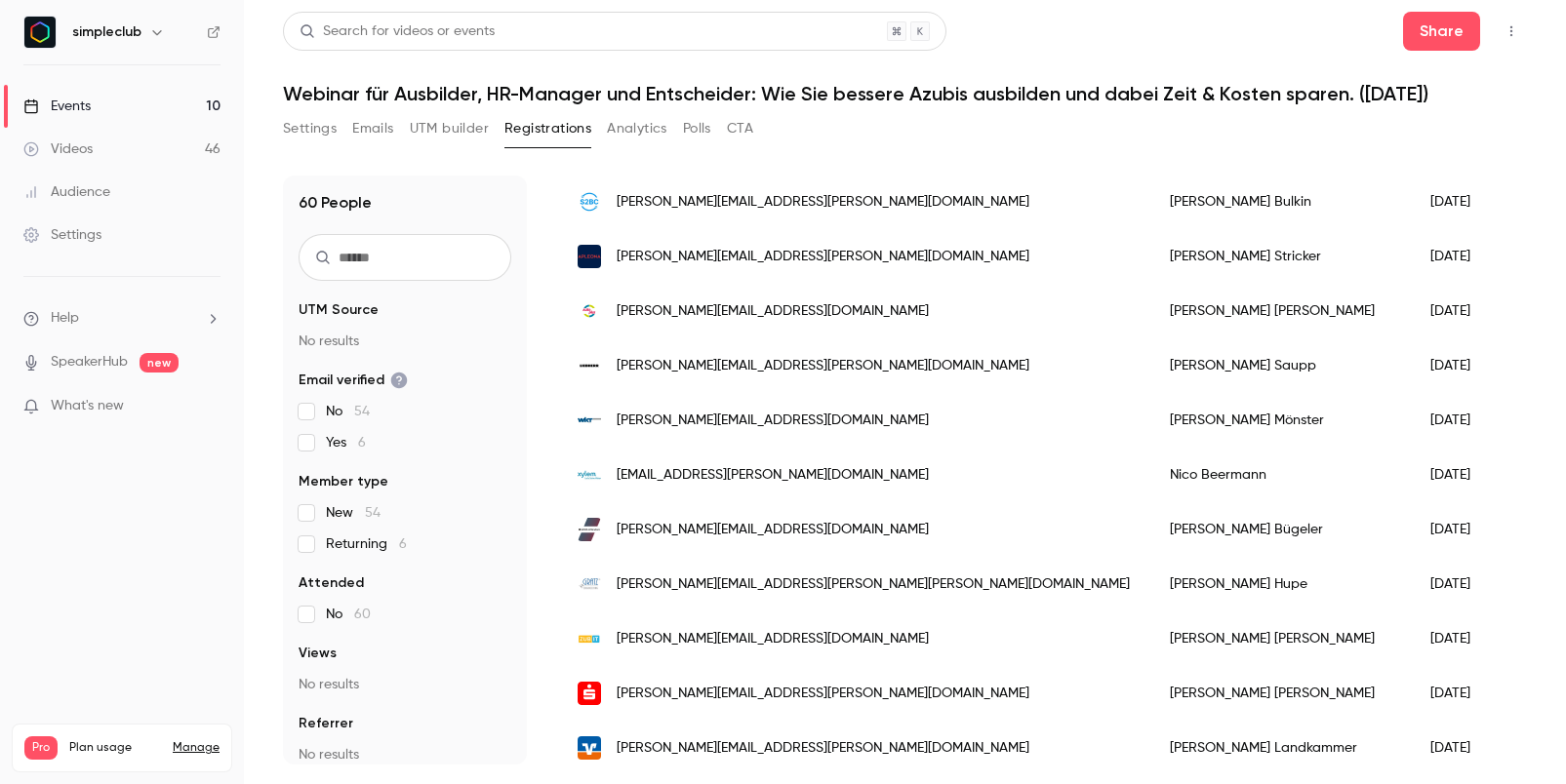
scroll to position [789, 0]
